Goal: Task Accomplishment & Management: Use online tool/utility

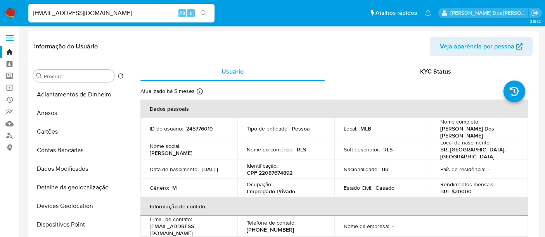
select select "10"
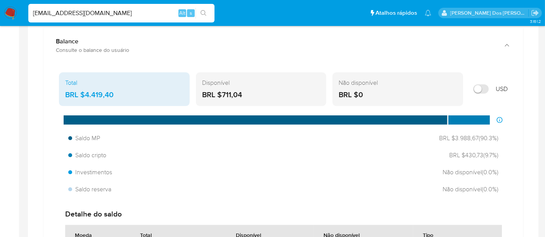
scroll to position [345, 0]
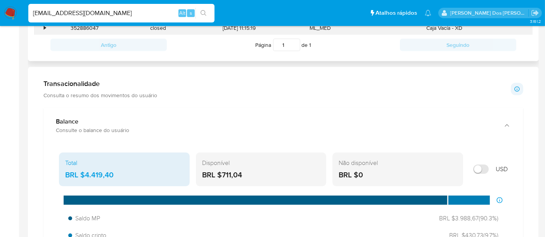
drag, startPoint x: 10, startPoint y: 12, endPoint x: 74, endPoint y: 29, distance: 66.6
click at [10, 12] on img at bounding box center [10, 13] width 13 height 13
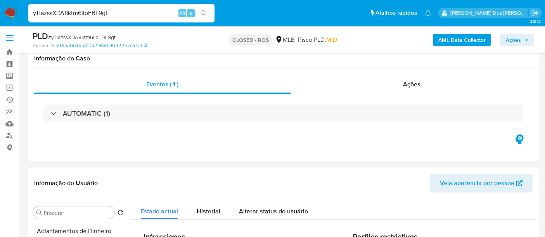
select select "10"
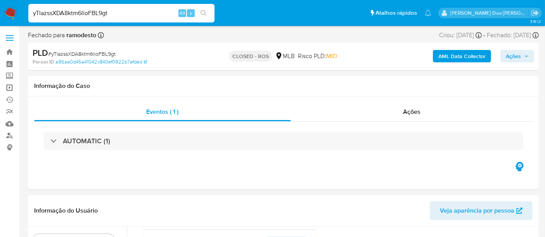
click at [10, 88] on link "Operações em massa" at bounding box center [46, 88] width 92 height 12
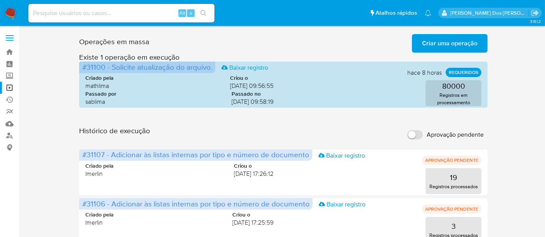
click at [442, 48] on span "Criar uma operação" at bounding box center [449, 43] width 55 height 17
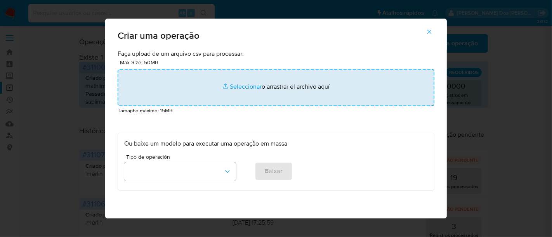
click at [244, 89] on input "file" at bounding box center [276, 87] width 317 height 37
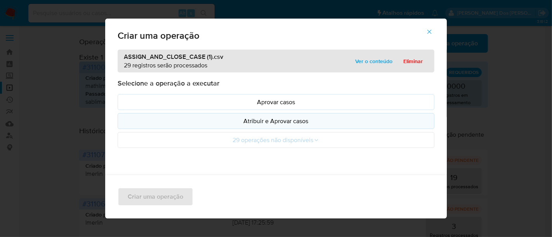
click at [209, 121] on p "Atribuir e Aprovar casos" at bounding box center [275, 121] width 303 height 9
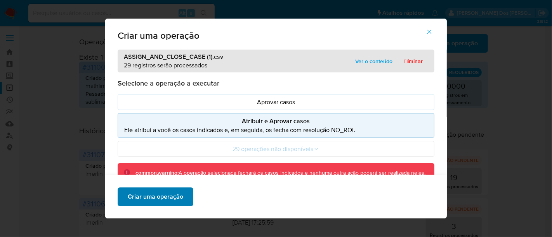
click at [163, 201] on span "Criar uma operação" at bounding box center [155, 197] width 55 height 17
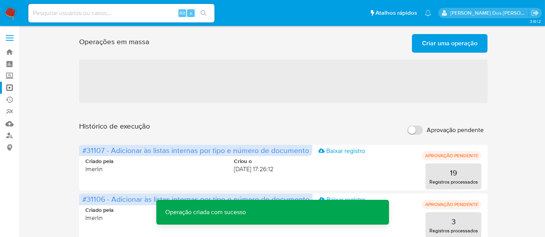
click at [436, 44] on span "Criar uma operação" at bounding box center [449, 43] width 55 height 17
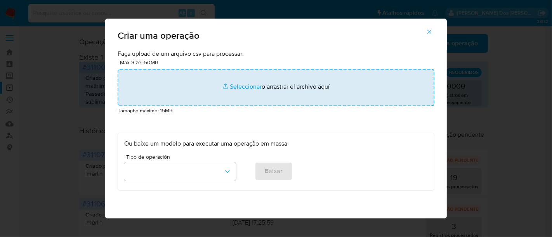
click at [237, 88] on input "file" at bounding box center [276, 87] width 317 height 37
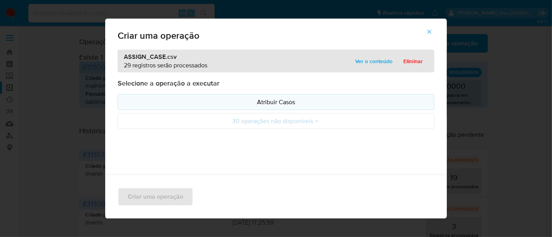
click at [210, 104] on p "Atribuir Casos" at bounding box center [275, 102] width 303 height 9
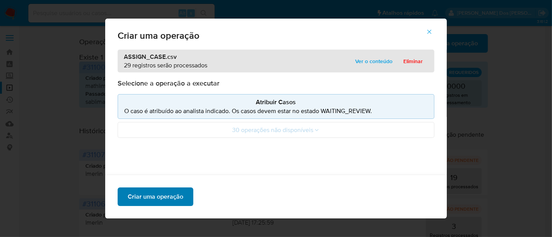
click at [162, 196] on span "Criar uma operação" at bounding box center [155, 197] width 55 height 17
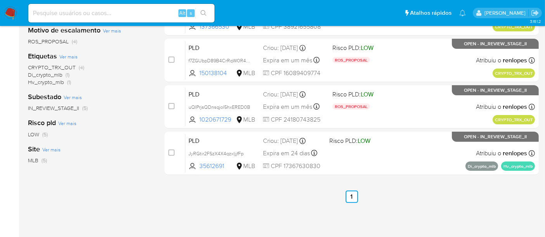
scroll to position [172, 0]
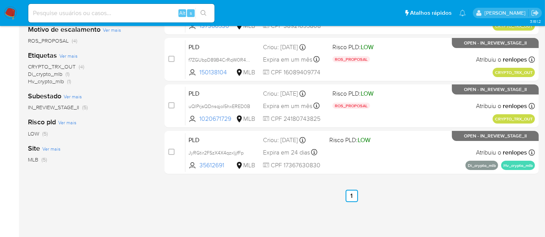
click at [78, 18] on input at bounding box center [121, 13] width 186 height 10
paste input "hqks6qyA5d8QFD4MMn6wR9b9"
type input "hqks6qyA5d8QFD4MMn6wR9b9"
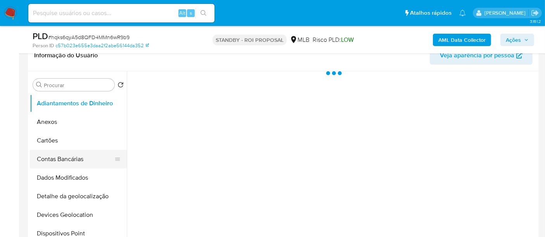
scroll to position [172, 0]
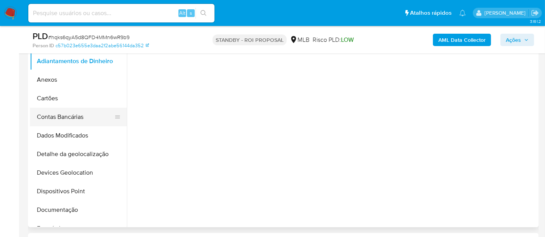
select select "10"
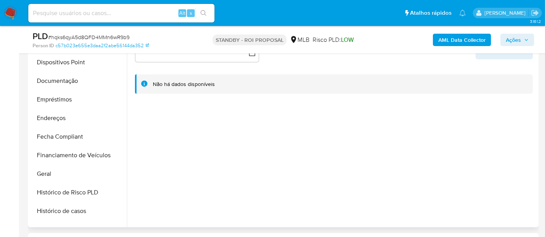
scroll to position [86, 0]
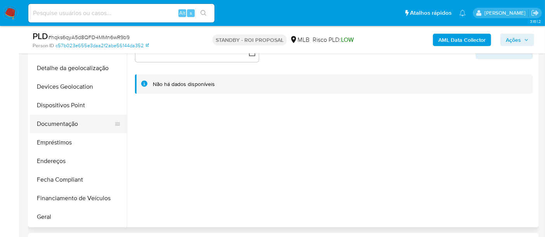
click at [58, 124] on button "Documentação" at bounding box center [75, 124] width 91 height 19
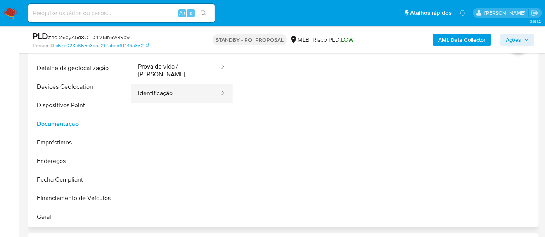
click at [168, 88] on button "Identificação" at bounding box center [175, 94] width 89 height 20
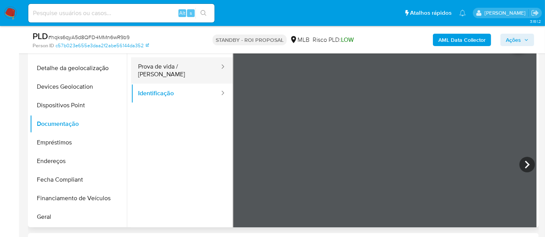
click at [174, 68] on button "Prova de vida / Selfie" at bounding box center [175, 70] width 89 height 26
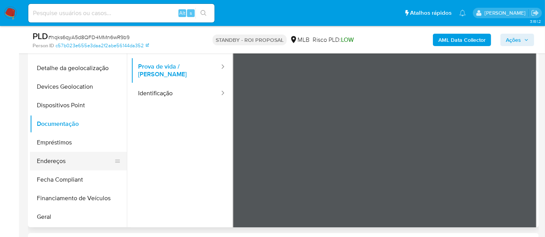
click at [45, 162] on button "Endereços" at bounding box center [75, 161] width 91 height 19
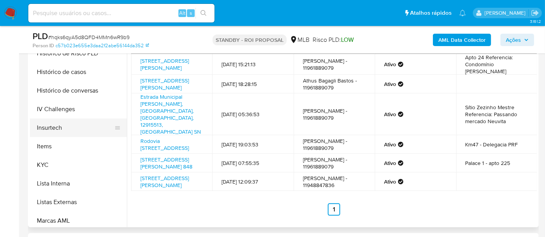
scroll to position [230, 0]
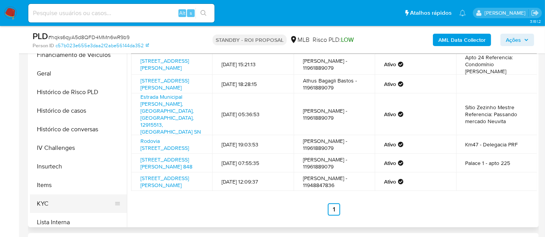
click at [43, 199] on button "KYC" at bounding box center [75, 204] width 91 height 19
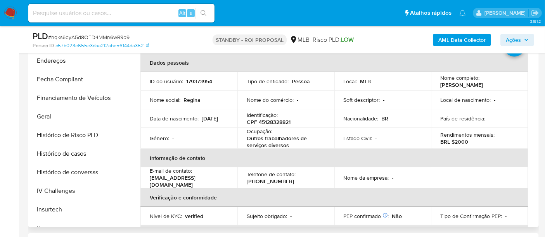
scroll to position [10, 0]
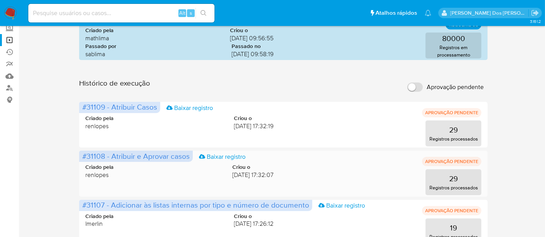
scroll to position [86, 0]
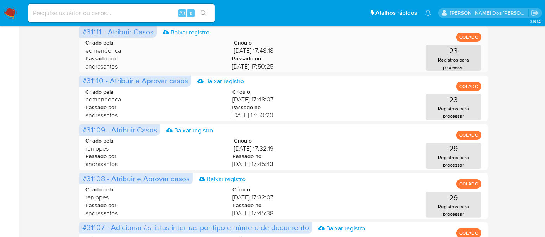
scroll to position [86, 0]
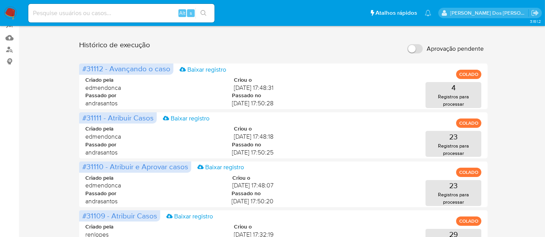
scroll to position [129, 0]
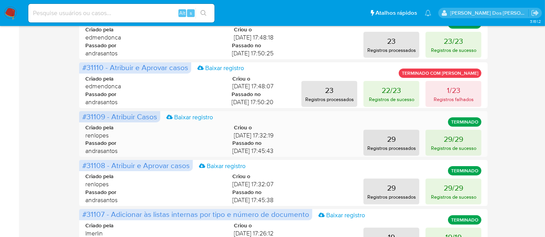
scroll to position [129, 0]
